Goal: Communication & Community: Ask a question

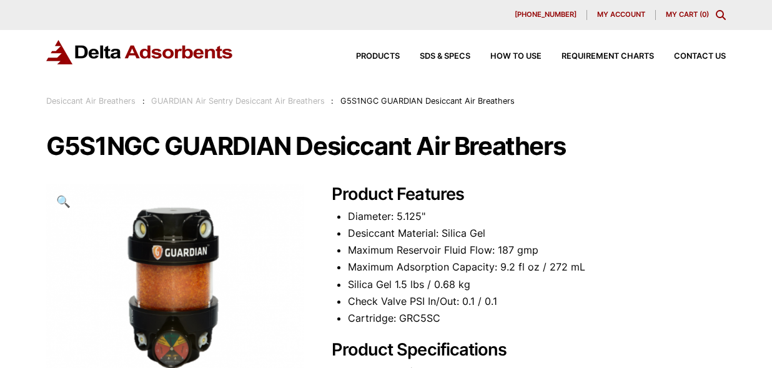
click at [692, 49] on div "Products SDS & SPECS How to Use Requirement Charts Contact Us" at bounding box center [531, 56] width 400 height 18
click at [687, 61] on div "Products SDS & SPECS How to Use Requirement Charts Contact Us" at bounding box center [531, 56] width 400 height 18
click at [688, 57] on span "Contact Us" at bounding box center [700, 56] width 52 height 8
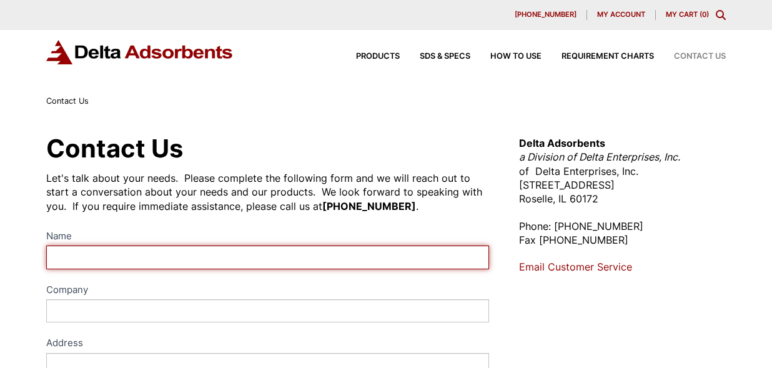
click at [194, 250] on input "Name" at bounding box center [267, 257] width 443 height 23
type input "[PERSON_NAME]"
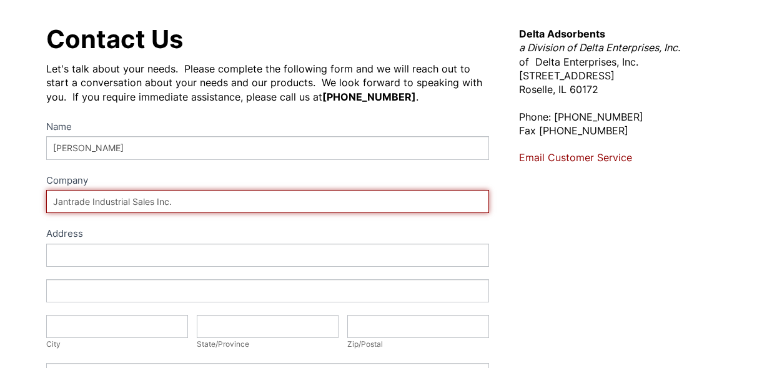
scroll to position [112, 0]
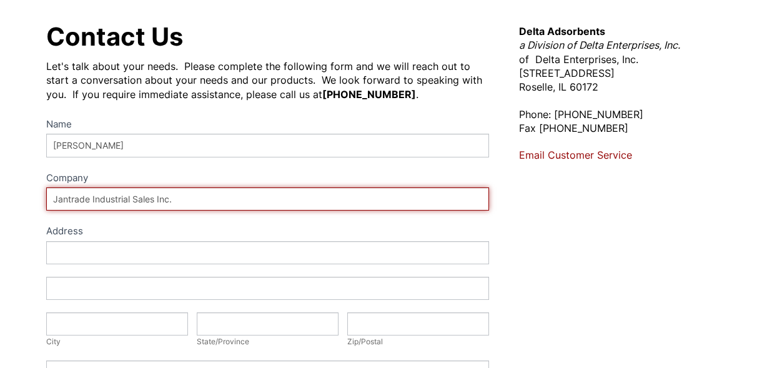
type input "Jantrade Industrial Sales Inc."
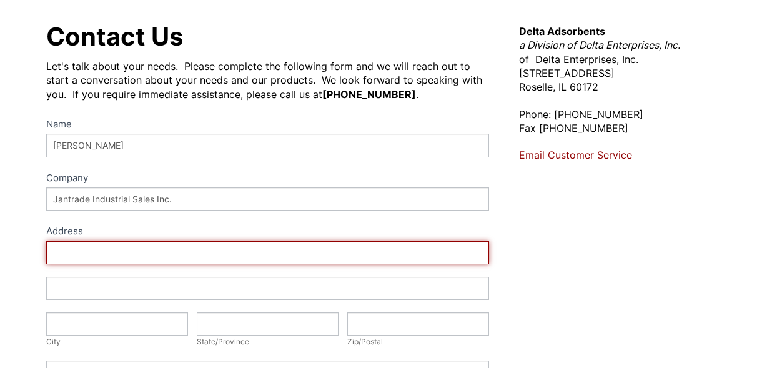
click at [141, 256] on input "Address" at bounding box center [267, 252] width 443 height 23
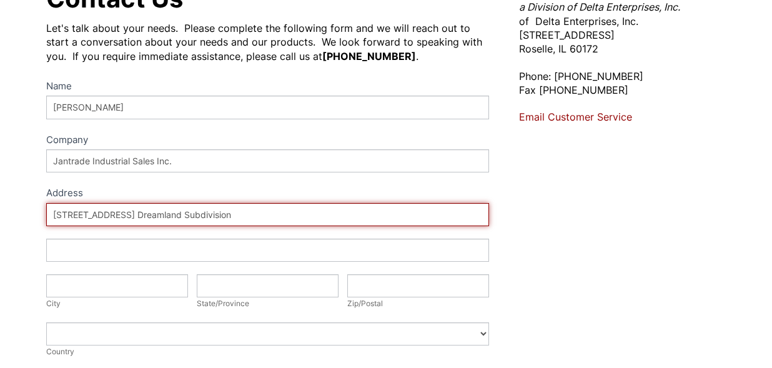
scroll to position [158, 0]
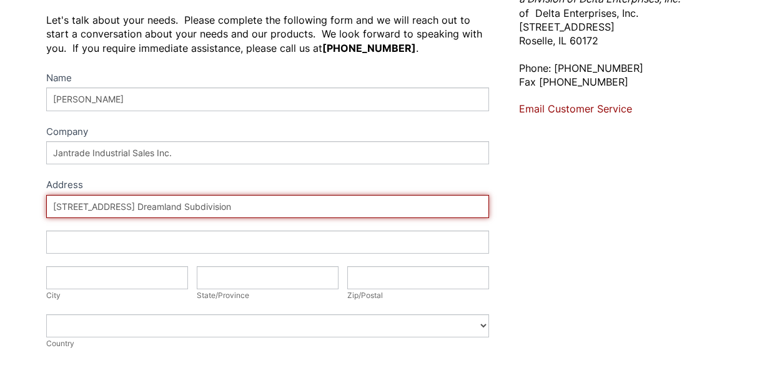
type input "[STREET_ADDRESS] Dreamland Subdivision"
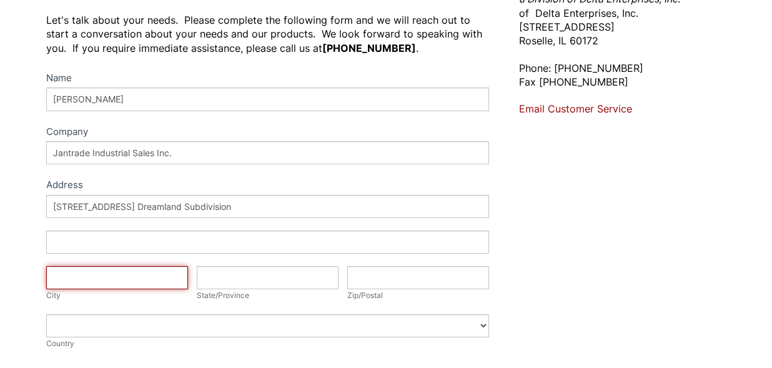
click at [121, 270] on input "City" at bounding box center [117, 277] width 142 height 23
type input "Mandaluyong"
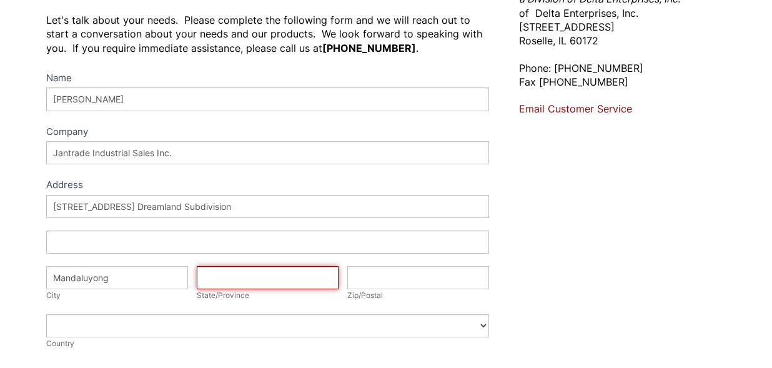
type input "m"
type input "[GEOGRAPHIC_DATA]"
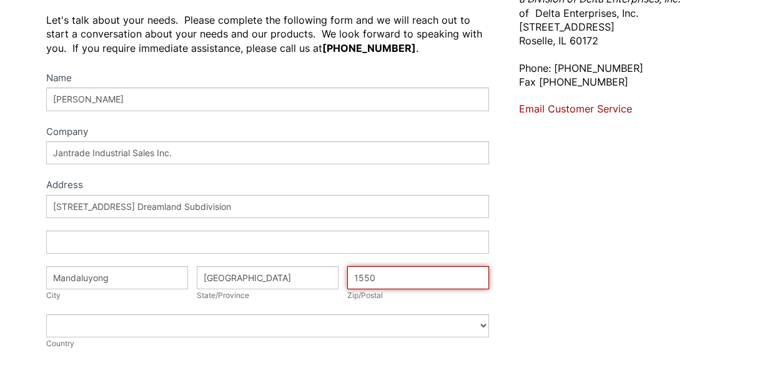
type input "1550"
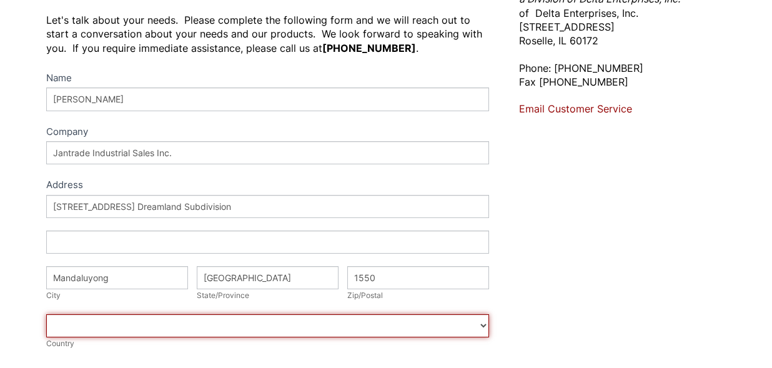
scroll to position [225, 0]
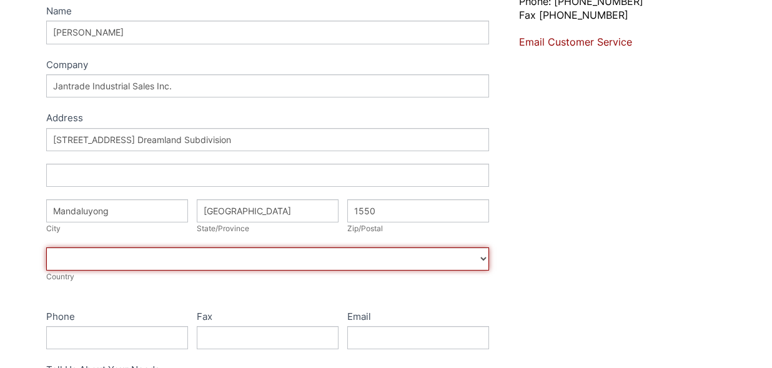
click at [121, 265] on select "[GEOGRAPHIC_DATA] [GEOGRAPHIC_DATA] [GEOGRAPHIC_DATA] [GEOGRAPHIC_DATA] [US_STA…" at bounding box center [267, 258] width 443 height 23
select select "[GEOGRAPHIC_DATA]"
click at [46, 247] on select "[GEOGRAPHIC_DATA] [GEOGRAPHIC_DATA] [GEOGRAPHIC_DATA] [GEOGRAPHIC_DATA] [US_STA…" at bounding box center [267, 258] width 443 height 23
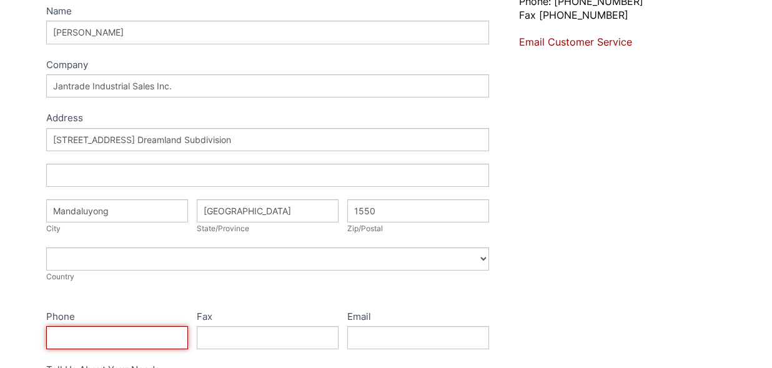
click at [89, 331] on input "Phone" at bounding box center [117, 337] width 142 height 23
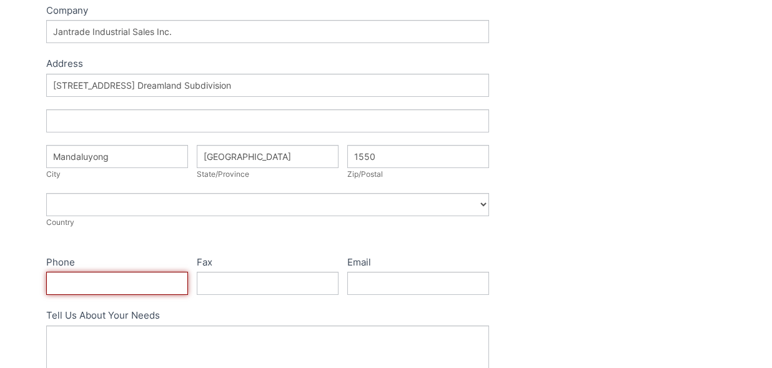
scroll to position [298, 0]
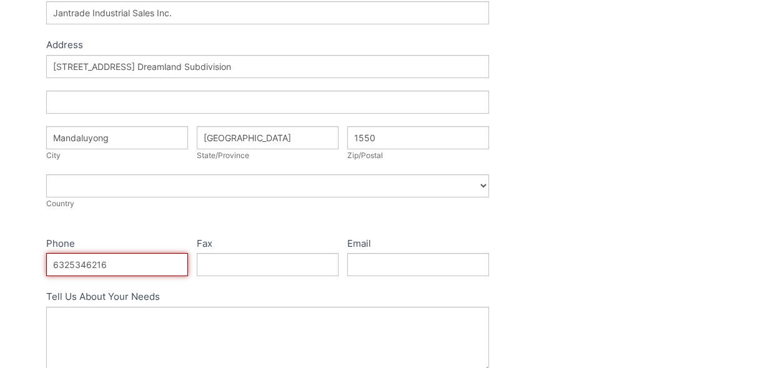
type input "6325346216"
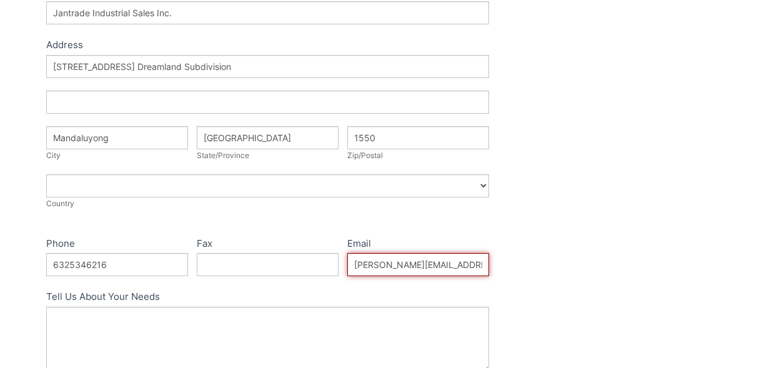
type input "[PERSON_NAME][EMAIL_ADDRESS][DOMAIN_NAME]"
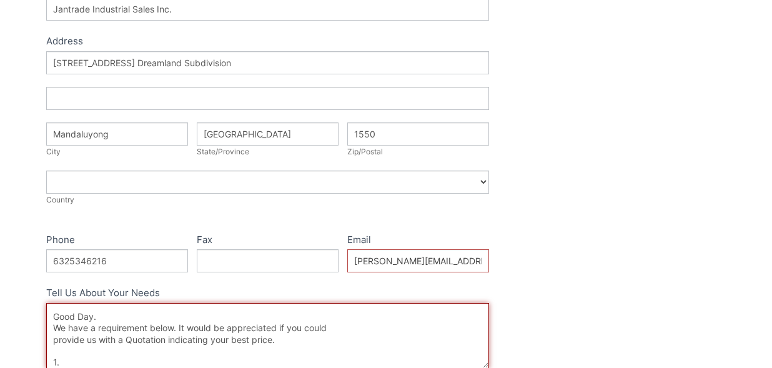
scroll to position [382, 0]
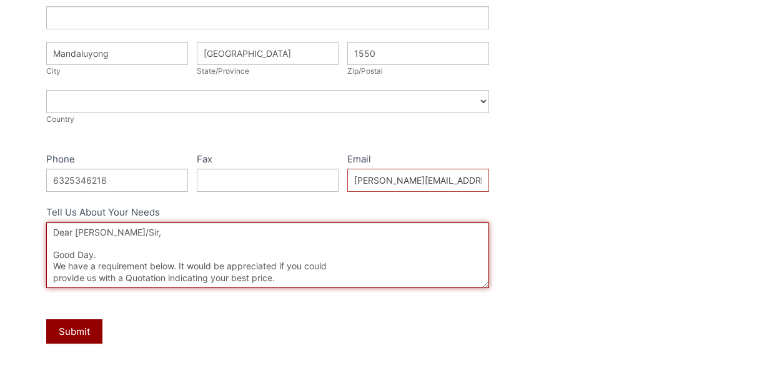
paste textarea "Manufacturer Air Sentry Series Guardian Model G5S1NGC Height 9 in Diameter 5.12…"
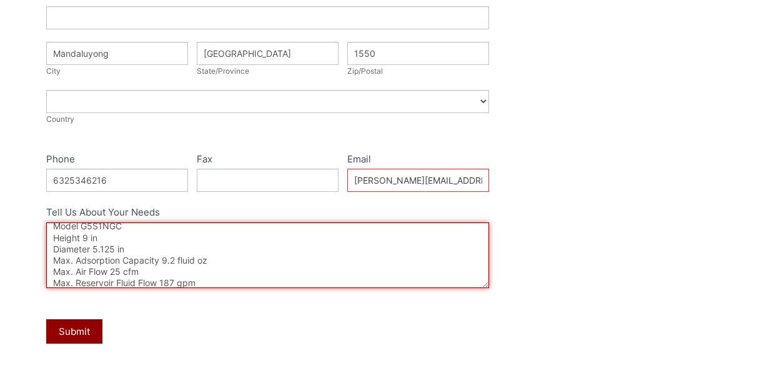
scroll to position [171, 0]
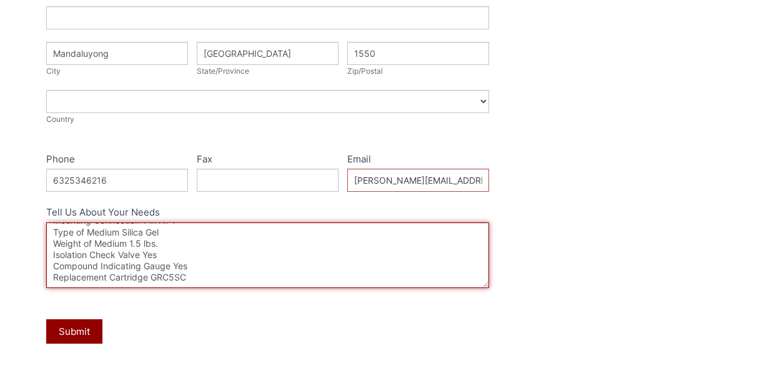
click at [192, 281] on textarea "Dear [PERSON_NAME]/Sir, Good Day. We have a requirement below. It would be appr…" at bounding box center [267, 255] width 443 height 66
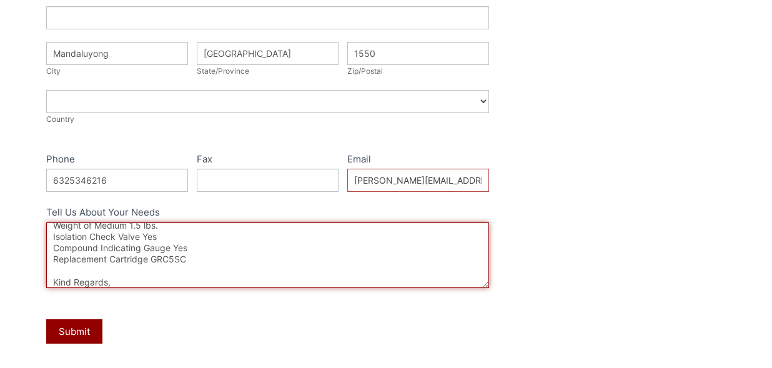
scroll to position [212, 0]
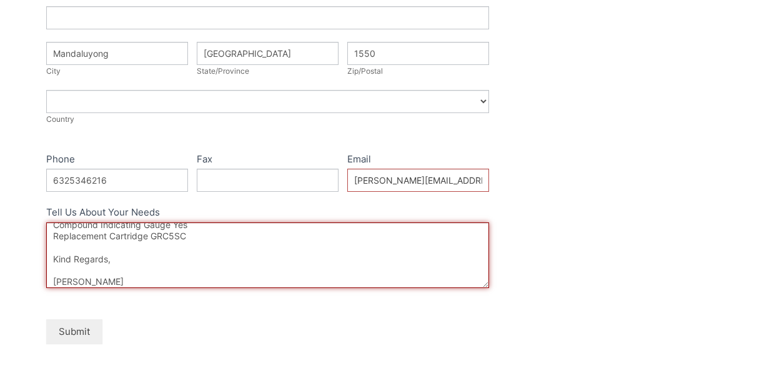
type textarea "Dear [PERSON_NAME]/Sir, Good Day. We have a requirement below. It would be appr…"
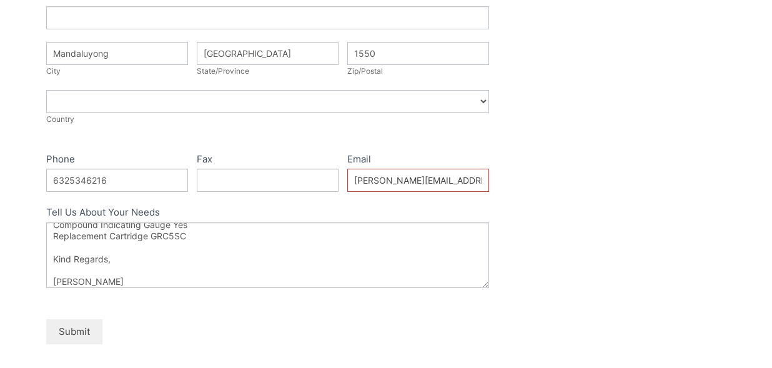
click at [84, 323] on button "Submit" at bounding box center [74, 331] width 56 height 24
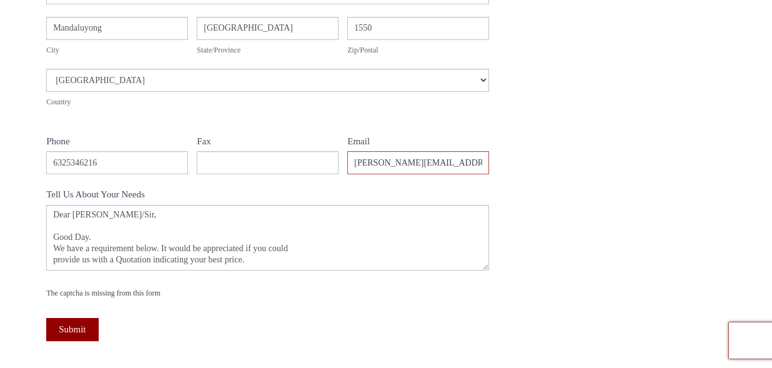
scroll to position [457, 0]
click at [79, 327] on button "Submit" at bounding box center [72, 327] width 52 height 23
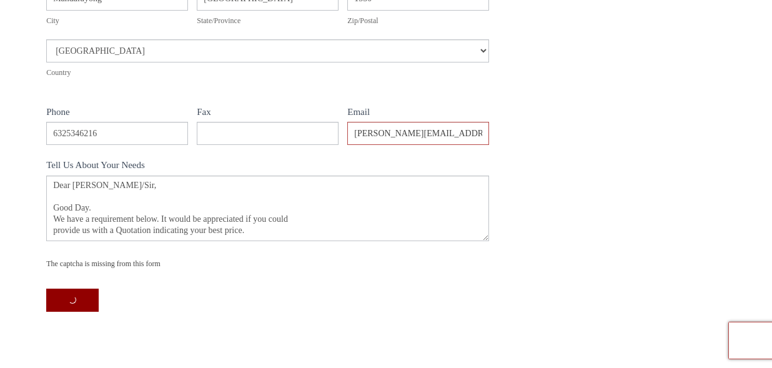
scroll to position [514, 0]
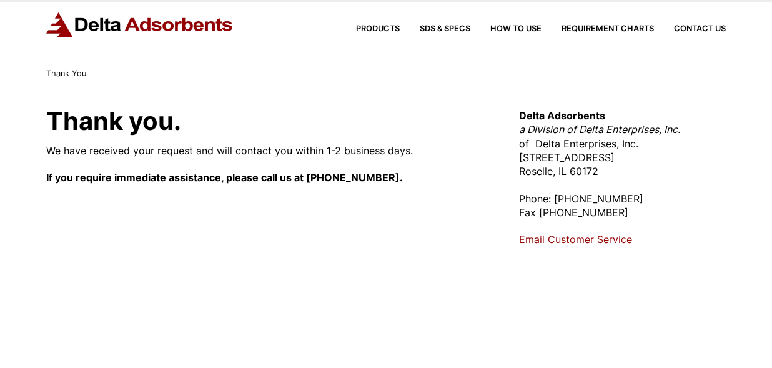
scroll to position [30, 0]
